Goal: Check status: Check status

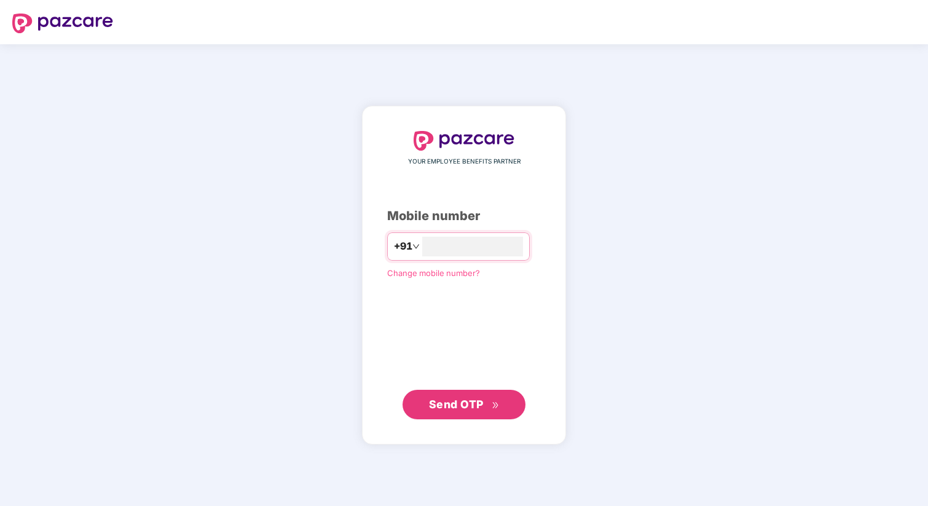
type input "**********"
click at [469, 411] on span "Send OTP" at bounding box center [464, 403] width 71 height 17
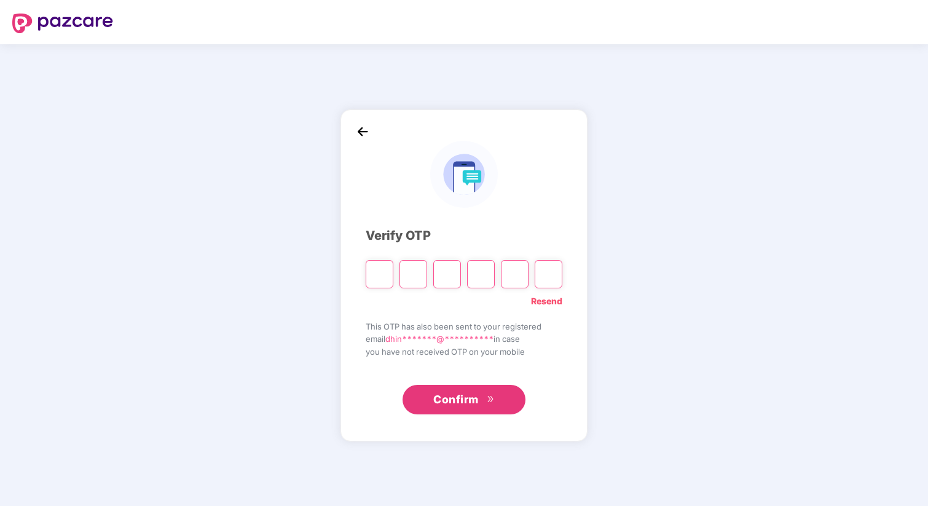
type input "*"
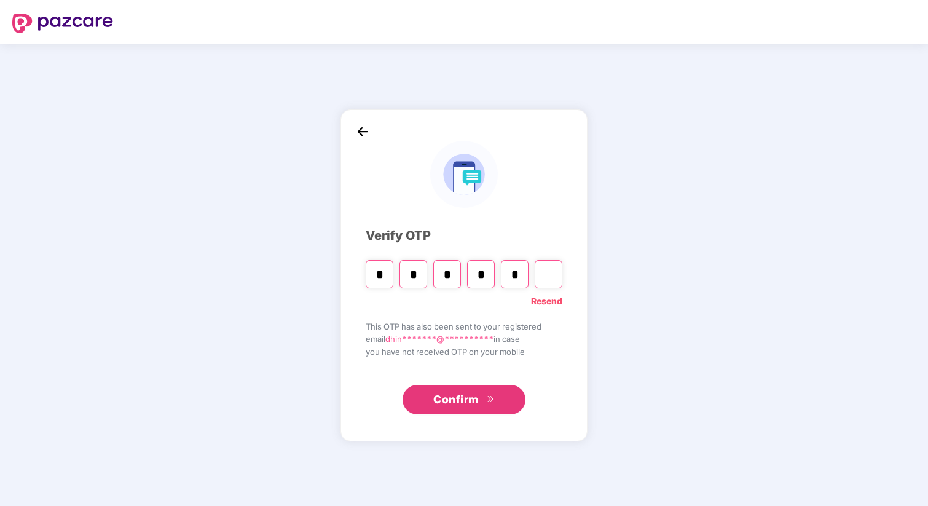
type input "*"
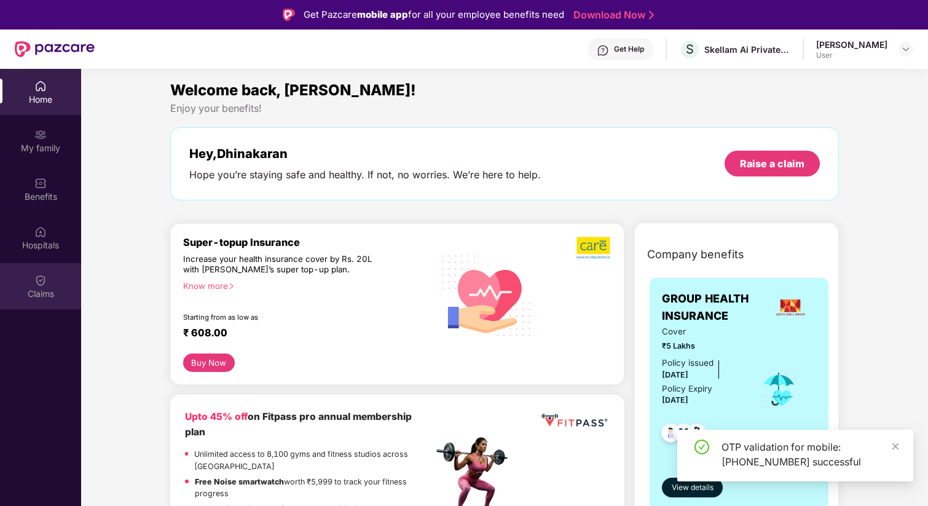
click at [33, 280] on div "Claims" at bounding box center [40, 286] width 81 height 46
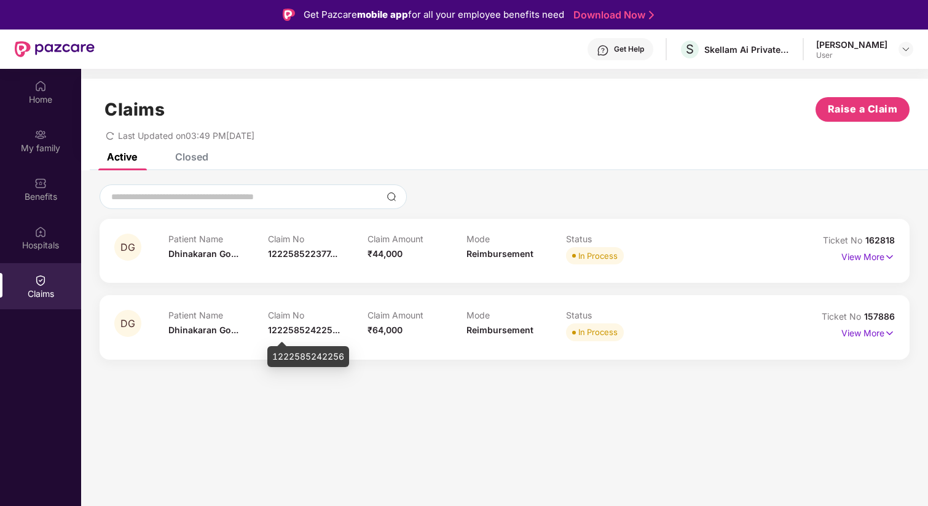
click at [304, 328] on span "122258524225..." at bounding box center [304, 330] width 72 height 10
click at [880, 334] on p "View More" at bounding box center [868, 331] width 53 height 17
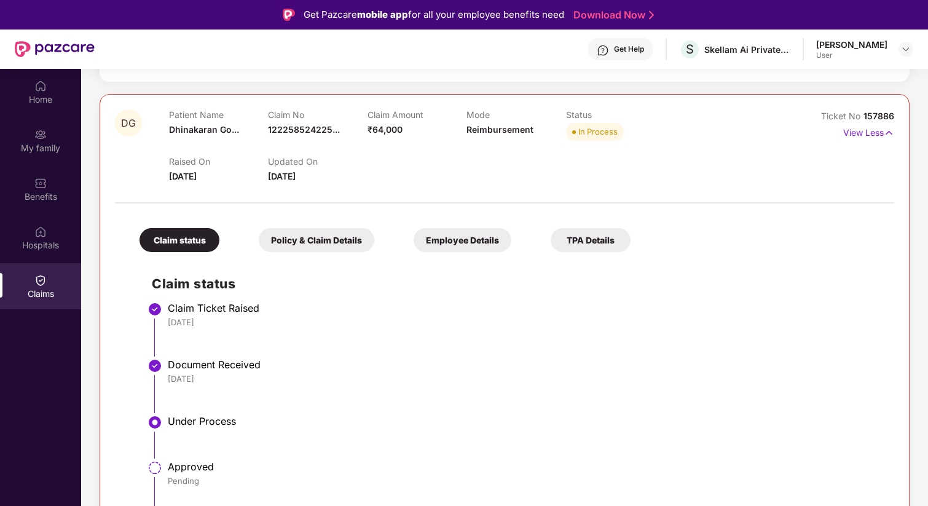
scroll to position [205, 0]
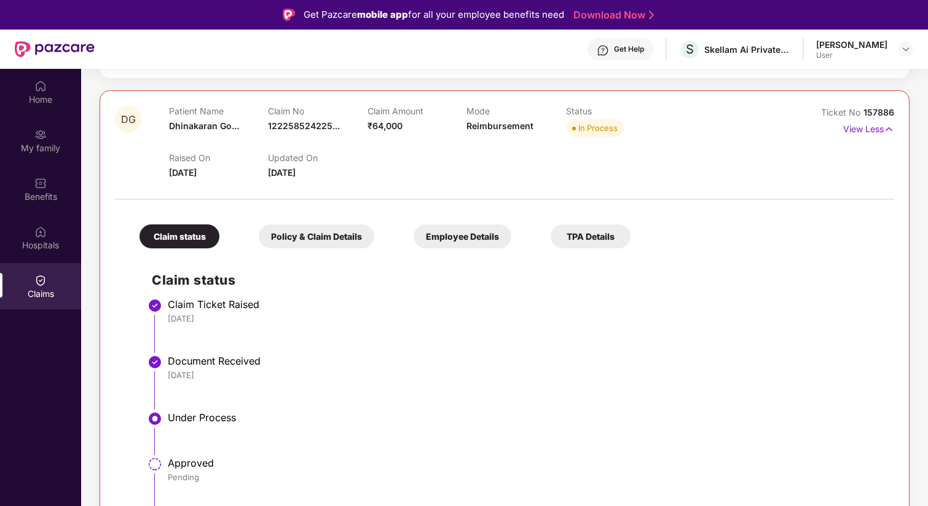
click at [327, 244] on div "Policy & Claim Details" at bounding box center [317, 236] width 116 height 24
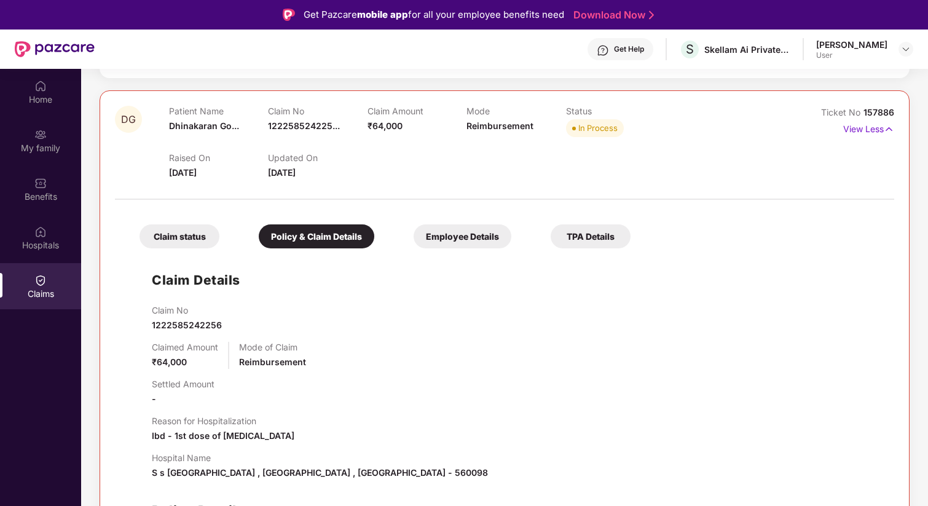
click at [453, 232] on div "Employee Details" at bounding box center [463, 236] width 98 height 24
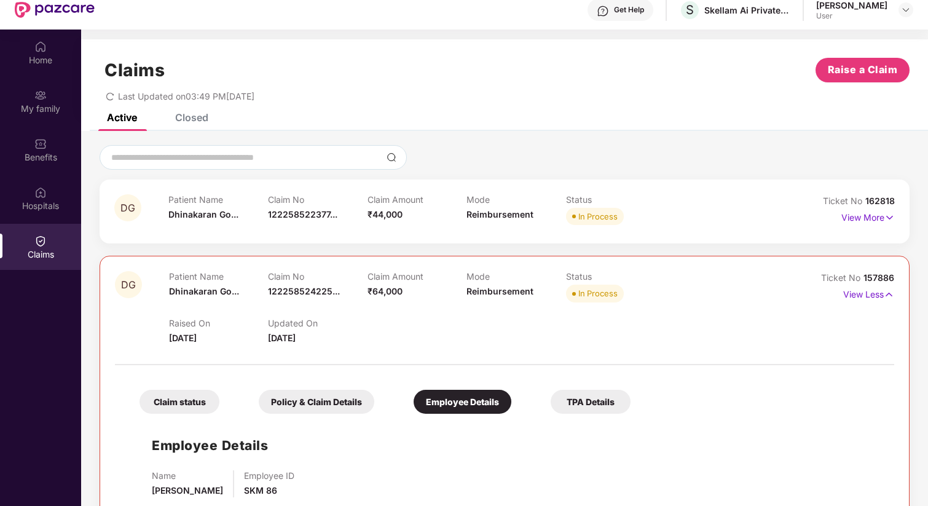
scroll to position [69, 0]
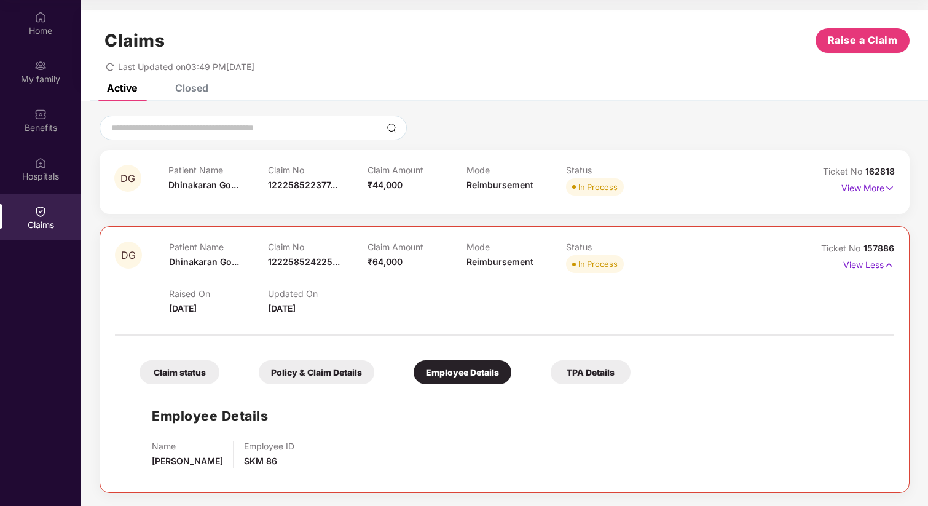
click at [584, 373] on div "TPA Details" at bounding box center [591, 372] width 80 height 24
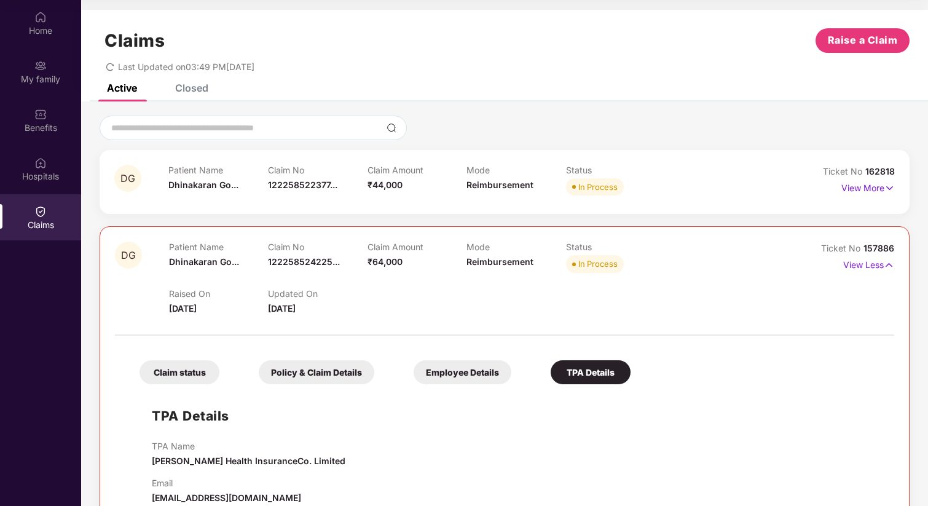
scroll to position [26, 0]
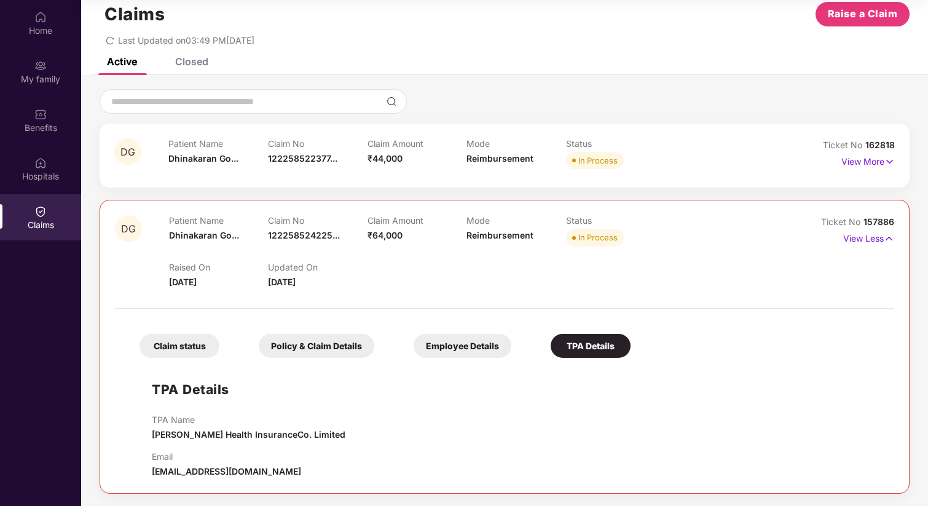
click at [175, 349] on div "Claim status" at bounding box center [180, 346] width 80 height 24
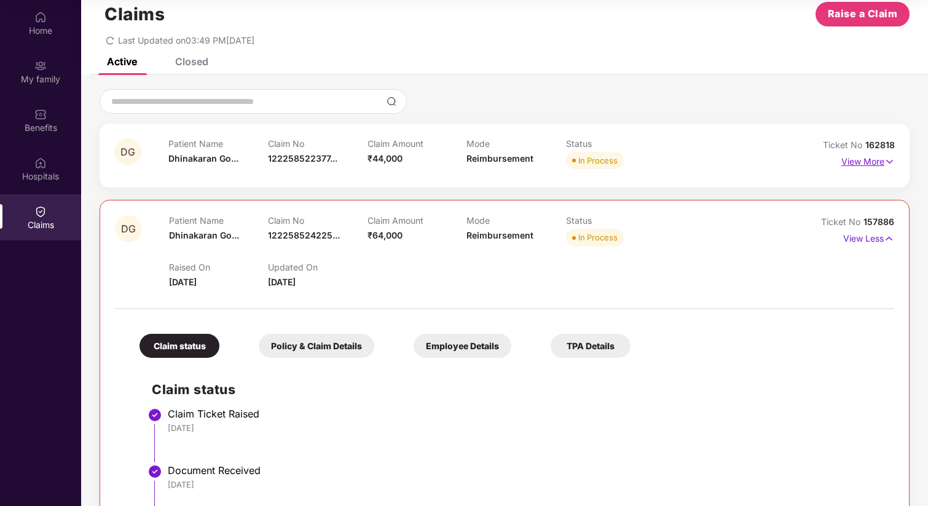
click at [869, 162] on p "View More" at bounding box center [868, 160] width 53 height 17
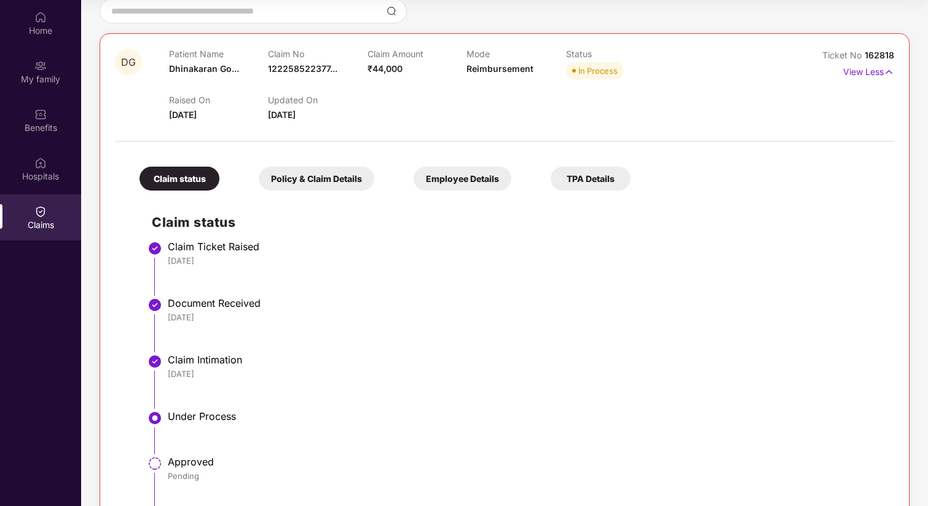
scroll to position [97, 0]
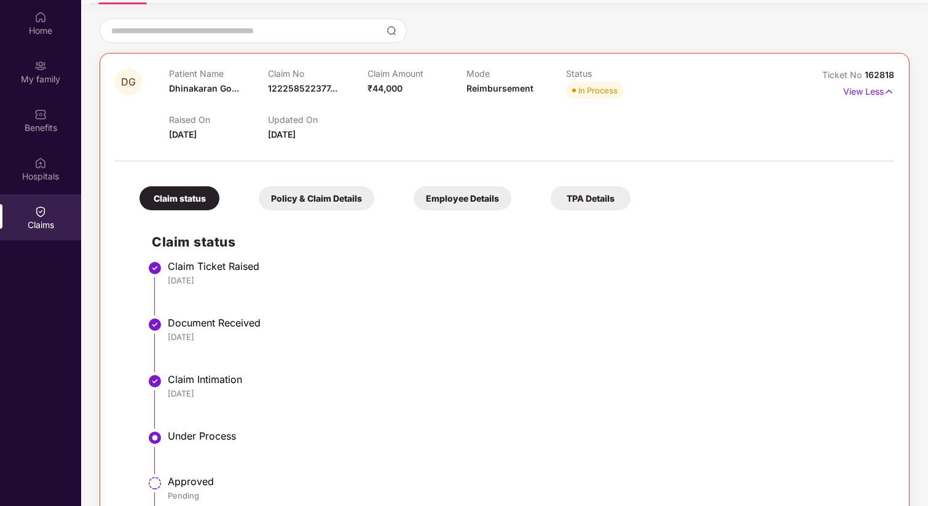
click at [320, 194] on div "Policy & Claim Details" at bounding box center [317, 198] width 116 height 24
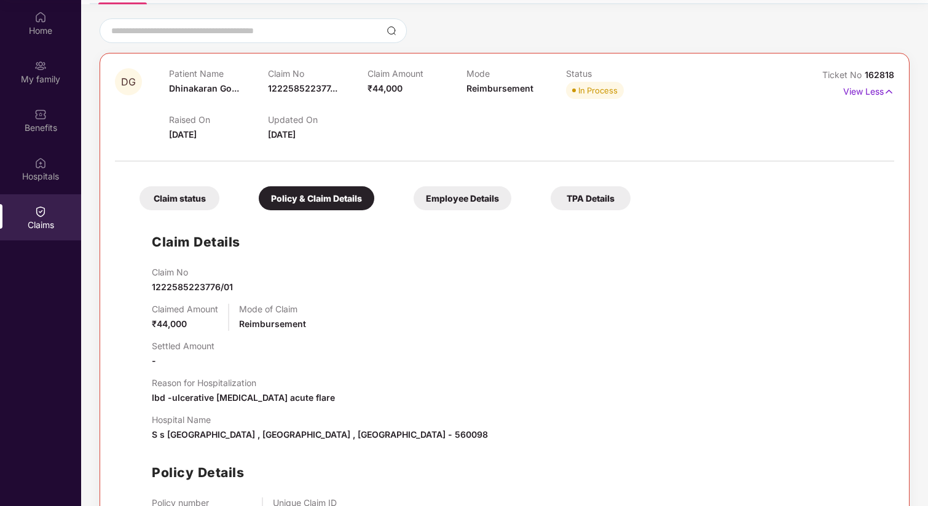
click at [439, 197] on div "Employee Details" at bounding box center [463, 198] width 98 height 24
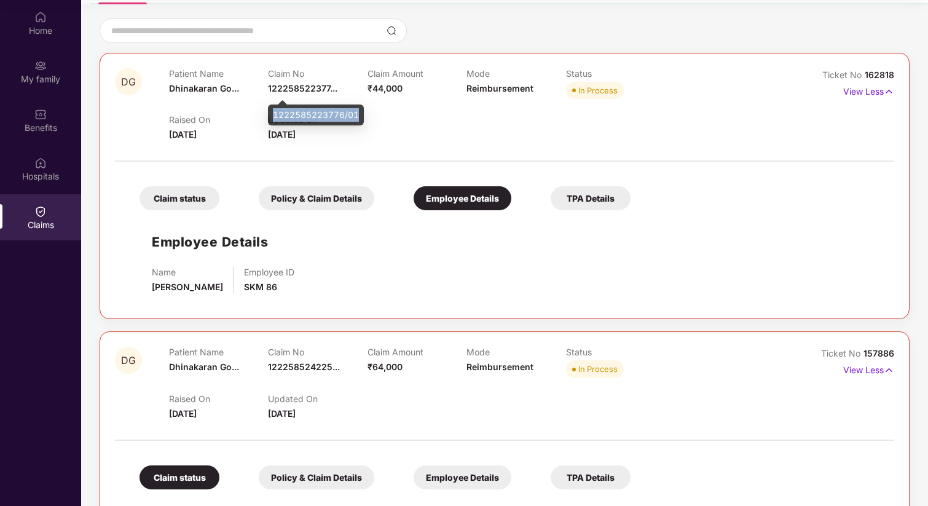
drag, startPoint x: 274, startPoint y: 115, endPoint x: 361, endPoint y: 116, distance: 87.3
click at [361, 116] on div "1222585223776/01" at bounding box center [316, 115] width 96 height 21
copy div "1222585223776/01"
click at [664, 66] on div "DG Patient Name [PERSON_NAME]... Claim No 122258522377... Claim Amount ₹44,000 …" at bounding box center [505, 186] width 810 height 266
click at [865, 91] on p "View Less" at bounding box center [868, 90] width 51 height 17
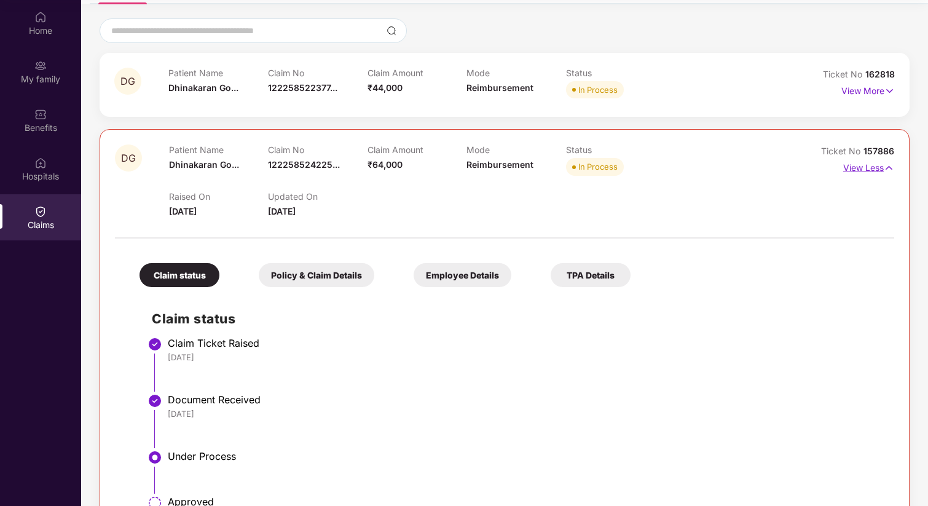
click at [878, 170] on p "View Less" at bounding box center [868, 166] width 51 height 17
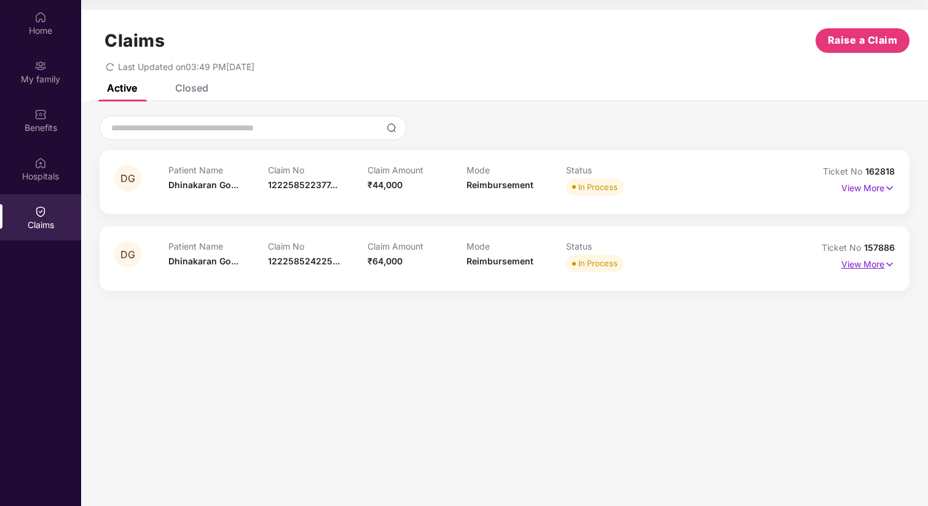
scroll to position [0, 0]
